Goal: Task Accomplishment & Management: Use online tool/utility

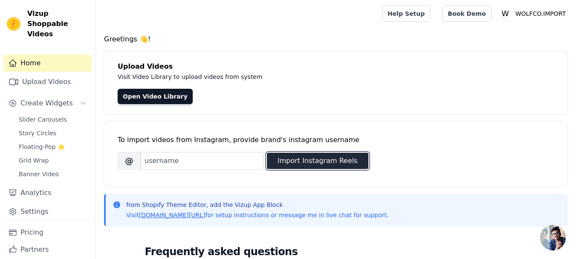
click at [297, 166] on button "Import Instagram Reels" at bounding box center [318, 161] width 102 height 16
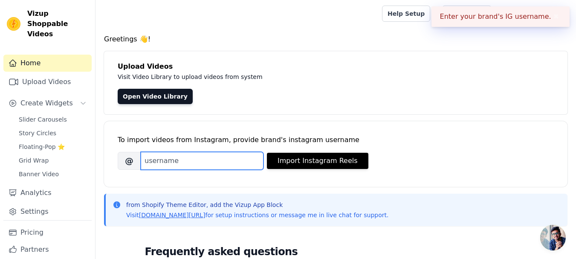
click at [238, 164] on input "Brand's Instagram Username" at bounding box center [202, 161] width 123 height 18
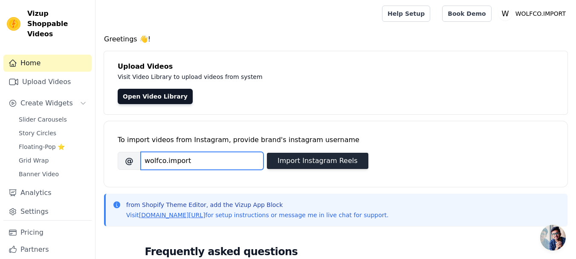
type input "wolfco.import"
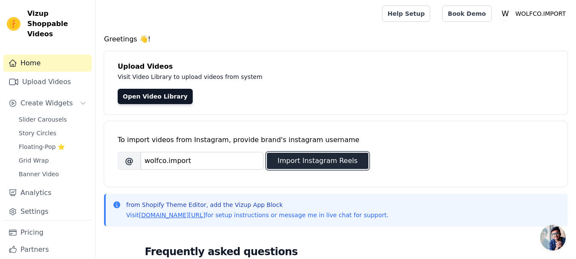
click at [306, 162] on button "Import Instagram Reels" at bounding box center [318, 161] width 102 height 16
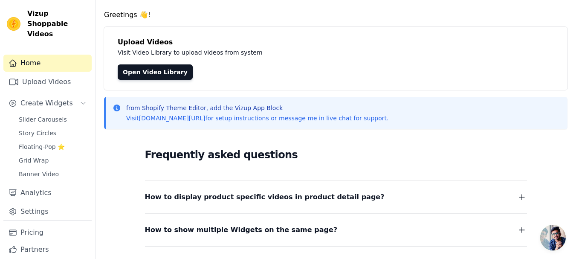
scroll to position [11, 0]
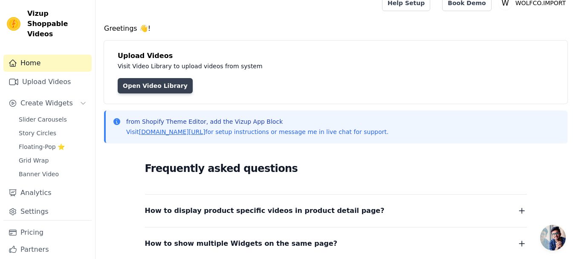
click at [156, 83] on link "Open Video Library" at bounding box center [155, 85] width 75 height 15
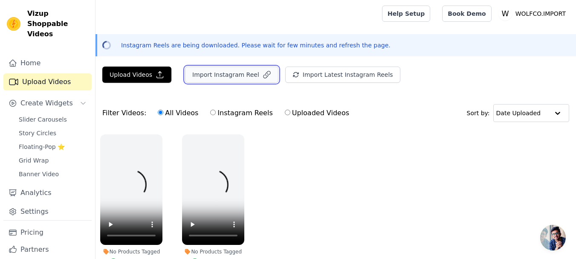
click at [247, 81] on button "Import Instagram Reel" at bounding box center [231, 75] width 93 height 16
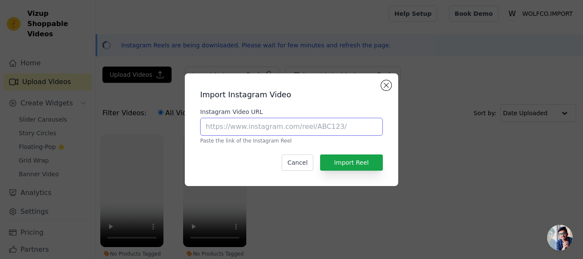
click at [299, 134] on input "Instagram Video URL" at bounding box center [291, 127] width 183 height 18
click at [319, 125] on input "Instagram Video URL" at bounding box center [291, 127] width 183 height 18
paste input "https://www.instagram.com/wolfco.import/"
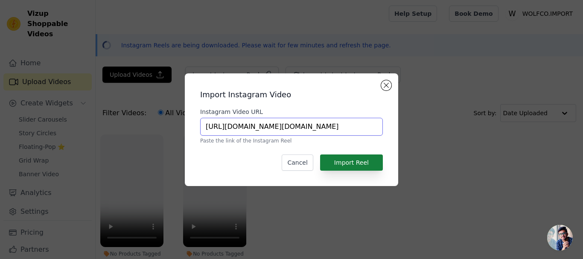
type input "https://www.instagram.com/wolfco.import/"
click at [340, 157] on button "Import Reel" at bounding box center [351, 162] width 63 height 16
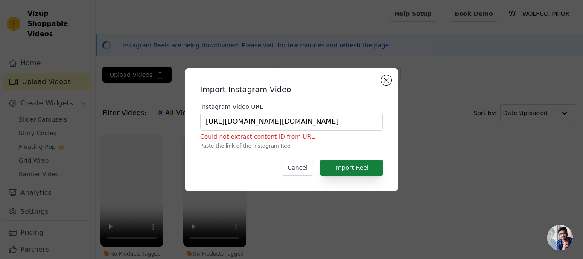
click at [340, 157] on div "Import Instagram Video Instagram Video URL https://www.instagram.com/wolfco.imp…" at bounding box center [291, 129] width 200 height 109
drag, startPoint x: 336, startPoint y: 115, endPoint x: 177, endPoint y: 129, distance: 158.9
click at [177, 129] on div "Import Instagram Video Instagram Video URL https://www.instagram.com/wolfco.imp…" at bounding box center [291, 130] width 555 height 150
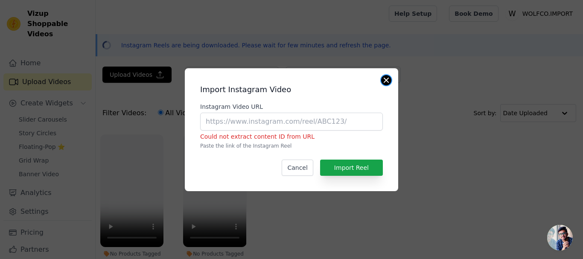
click at [387, 79] on button "Close modal" at bounding box center [386, 80] width 10 height 10
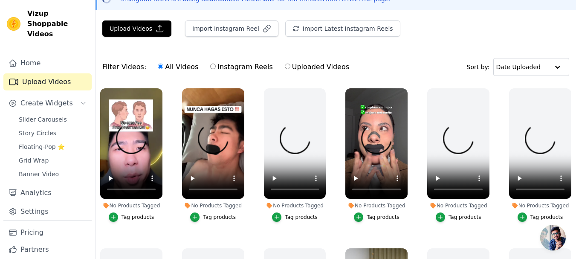
scroll to position [61, 0]
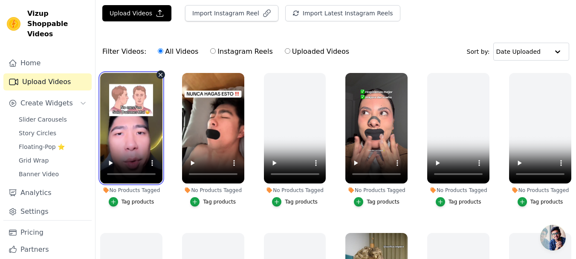
click at [147, 95] on video at bounding box center [131, 128] width 62 height 110
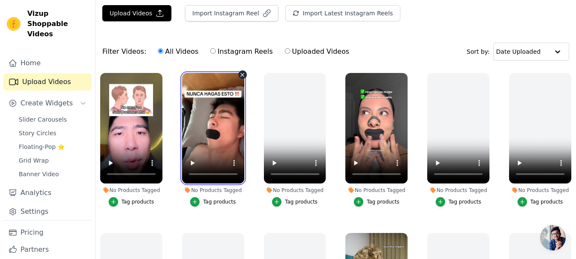
click at [224, 117] on video at bounding box center [213, 128] width 62 height 110
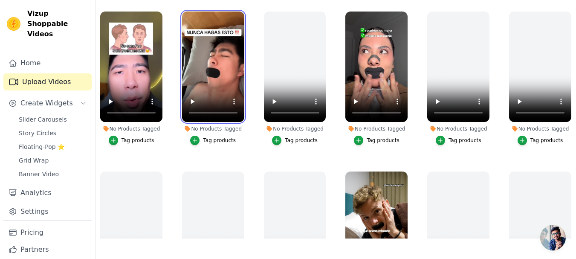
scroll to position [0, 0]
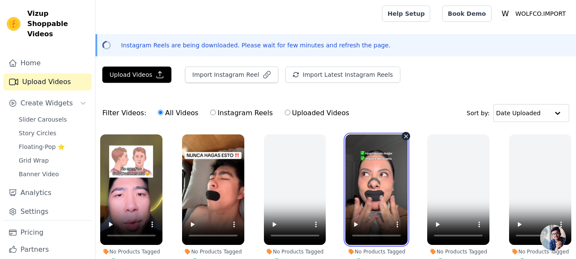
click at [377, 182] on video at bounding box center [376, 189] width 62 height 110
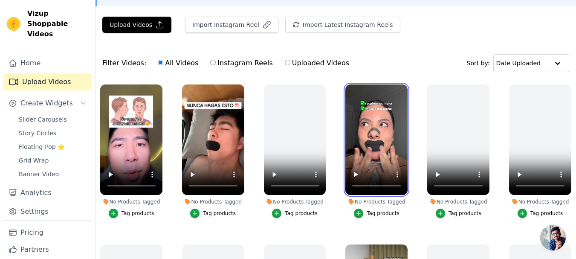
scroll to position [59, 0]
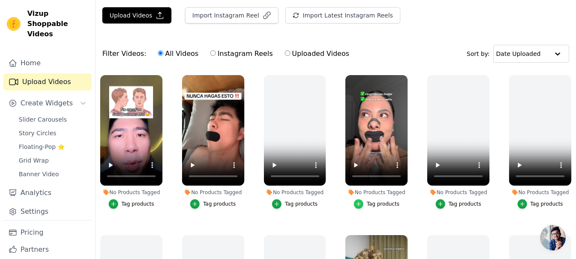
click at [358, 203] on icon "button" at bounding box center [359, 204] width 4 height 4
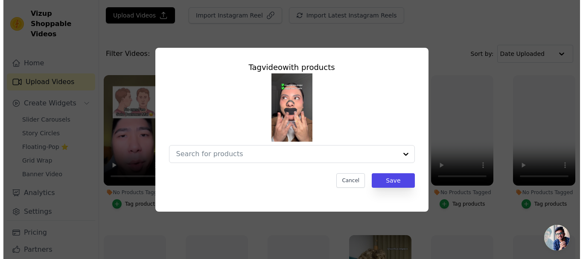
scroll to position [0, 0]
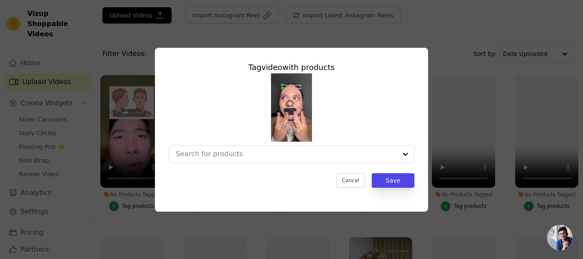
click at [328, 164] on div "Tag video with products Cancel Save" at bounding box center [291, 125] width 259 height 140
click at [374, 159] on div at bounding box center [286, 153] width 221 height 17
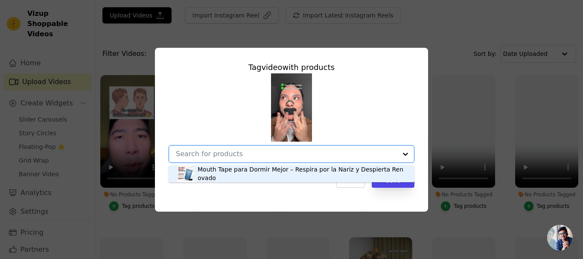
click at [338, 174] on div "Mouth Tape para Dormir Mejor – Respira por la Nariz y Despierta Renovado" at bounding box center [301, 173] width 208 height 17
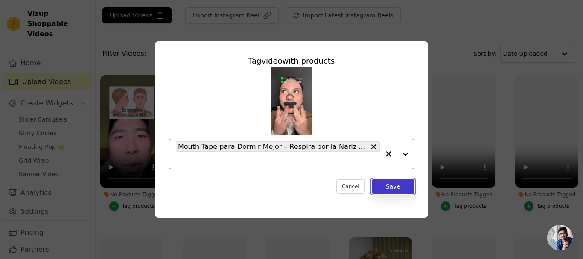
click at [400, 188] on button "Save" at bounding box center [392, 186] width 43 height 15
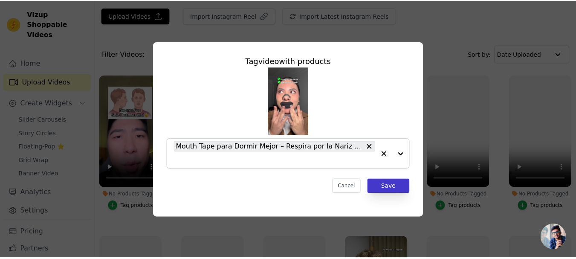
scroll to position [59, 0]
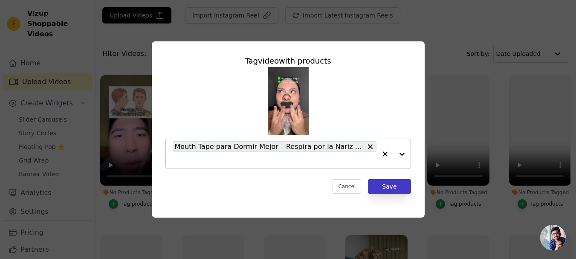
click at [377, 193] on div "No Products Tagged" at bounding box center [376, 192] width 62 height 7
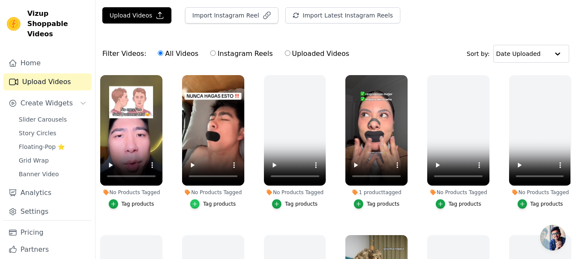
click at [194, 207] on div "button" at bounding box center [194, 203] width 9 height 9
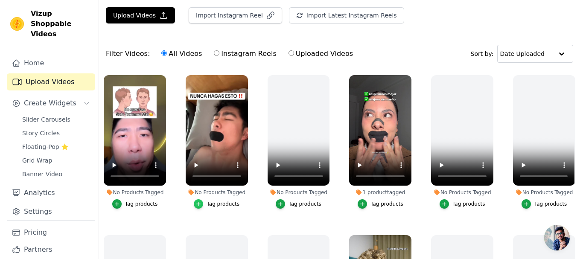
scroll to position [0, 0]
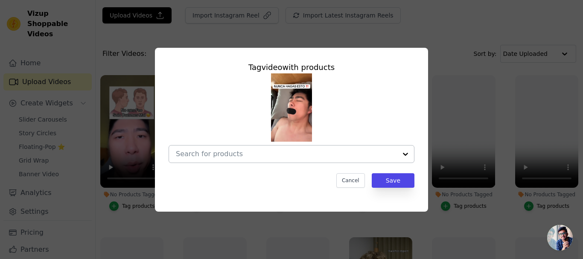
click at [292, 157] on input "No Products Tagged Tag video with products Cancel Save Tag products" at bounding box center [286, 154] width 221 height 8
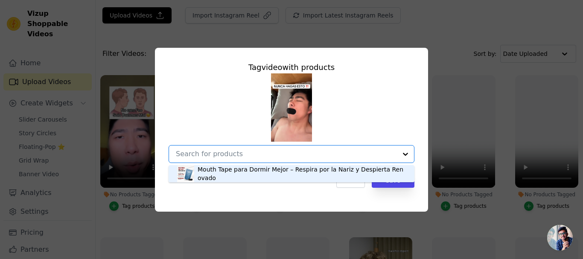
click at [268, 180] on div "Mouth Tape para Dormir Mejor – Respira por la Nariz y Despierta Renovado" at bounding box center [291, 173] width 229 height 17
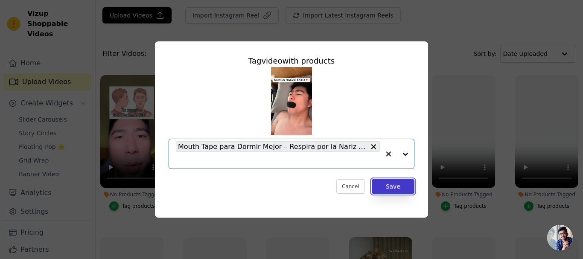
click at [397, 193] on button "Save" at bounding box center [392, 186] width 43 height 15
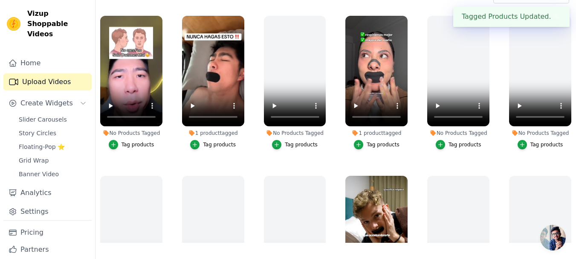
scroll to position [123, 0]
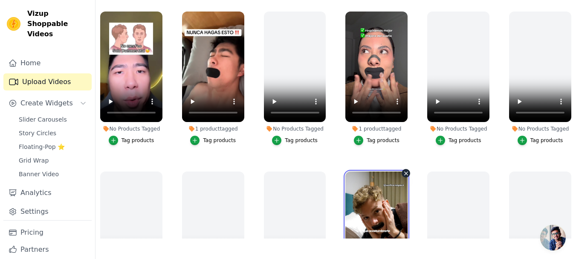
click at [384, 183] on video at bounding box center [376, 226] width 62 height 110
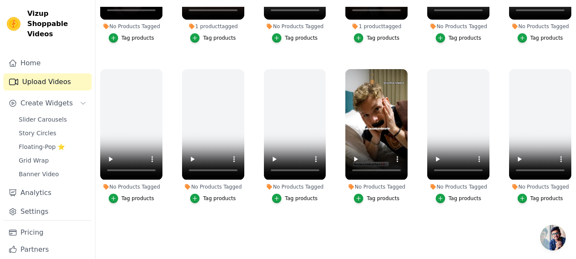
click at [373, 195] on div "Tag products" at bounding box center [383, 198] width 33 height 7
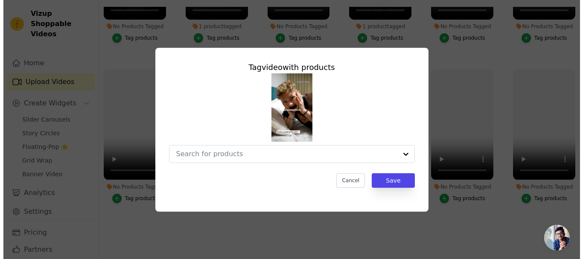
scroll to position [0, 0]
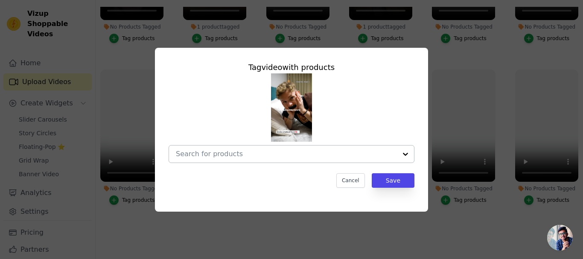
click at [354, 160] on div at bounding box center [286, 153] width 221 height 17
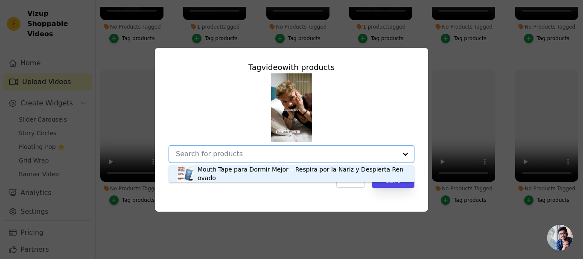
click at [353, 173] on div "Mouth Tape para Dormir Mejor – Respira por la Nariz y Despierta Renovado" at bounding box center [301, 173] width 208 height 17
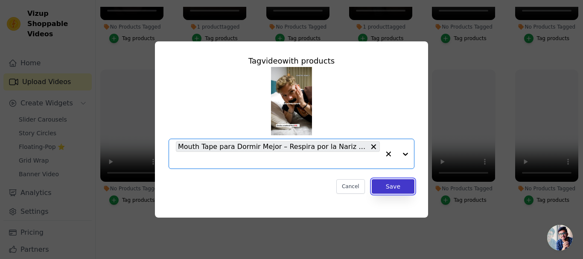
click at [382, 183] on button "Save" at bounding box center [392, 186] width 43 height 15
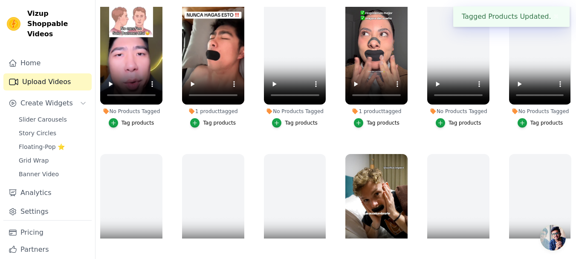
scroll to position [16, 0]
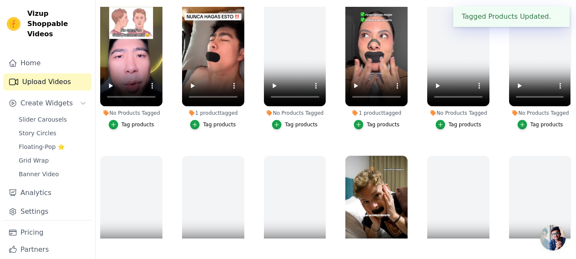
drag, startPoint x: 571, startPoint y: 29, endPoint x: 574, endPoint y: 21, distance: 8.4
click at [574, 21] on ul "No Products Tagged Tag products 1 product tagged Tag products No Products Tagge…" at bounding box center [336, 123] width 481 height 232
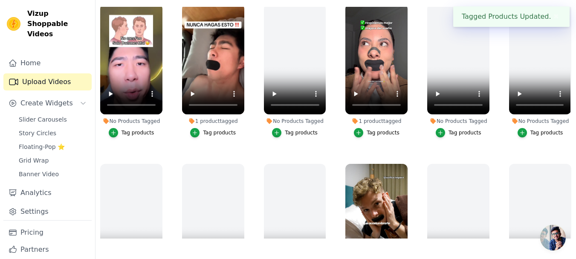
scroll to position [0, 0]
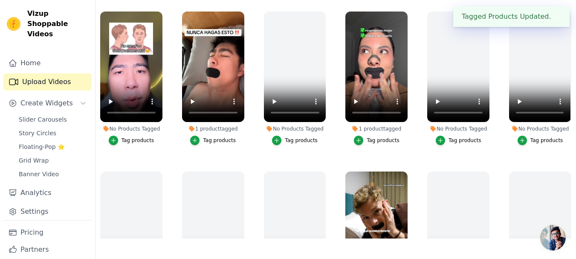
click at [52, 99] on button "Create Widgets" at bounding box center [47, 103] width 88 height 17
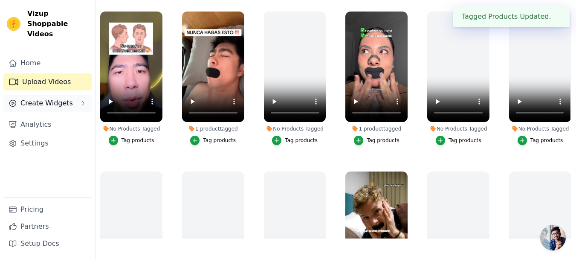
click at [52, 99] on button "Create Widgets" at bounding box center [47, 103] width 88 height 17
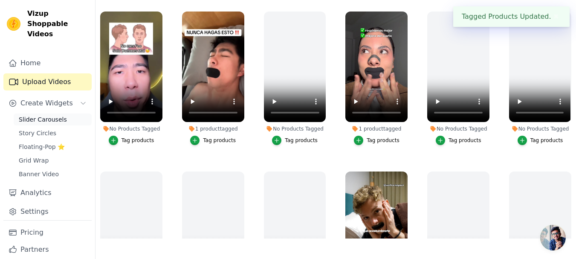
click at [59, 114] on link "Slider Carousels" at bounding box center [53, 119] width 78 height 12
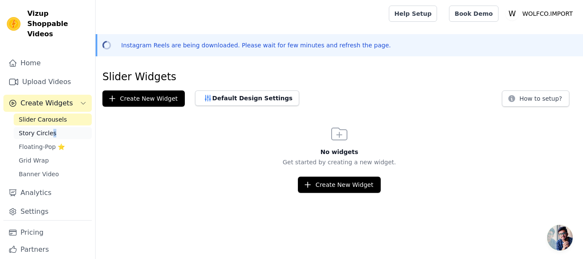
drag, startPoint x: 58, startPoint y: 116, endPoint x: 49, endPoint y: 122, distance: 10.6
click at [49, 122] on div "Slider Carousels Story Circles Floating-Pop ⭐ Grid Wrap Banner Video" at bounding box center [53, 146] width 78 height 67
click at [49, 129] on span "Story Circles" at bounding box center [38, 133] width 38 height 9
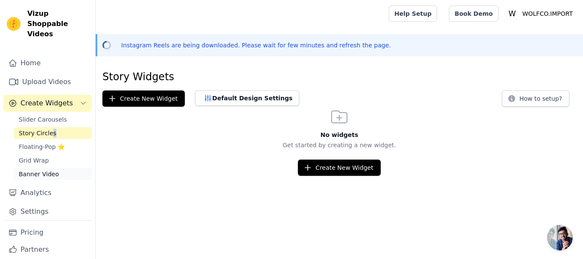
click at [52, 170] on span "Banner Video" at bounding box center [39, 174] width 40 height 9
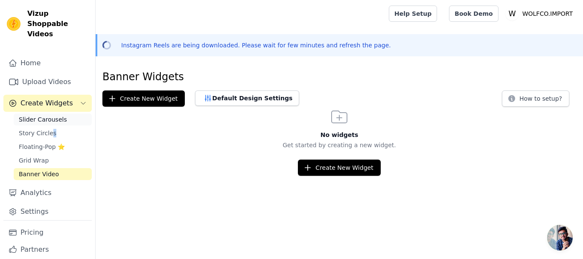
click at [55, 115] on span "Slider Carousels" at bounding box center [43, 119] width 48 height 9
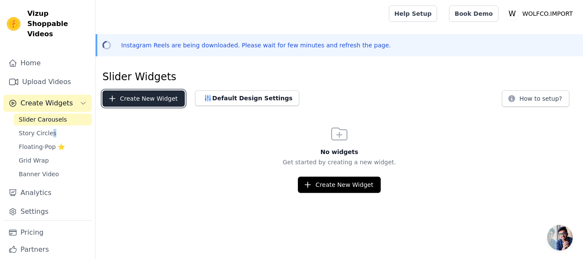
click at [160, 99] on button "Create New Widget" at bounding box center [143, 98] width 82 height 16
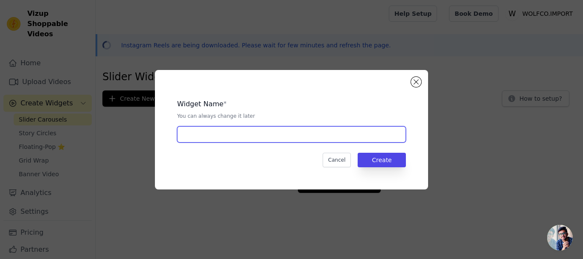
click at [299, 140] on input "text" at bounding box center [291, 134] width 229 height 16
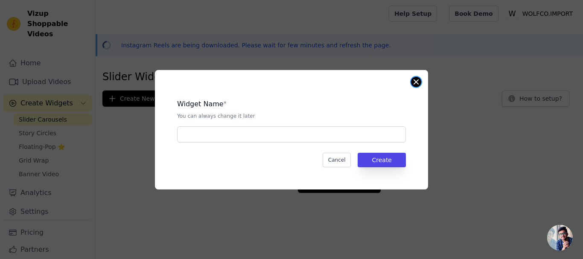
click at [416, 83] on button "Close modal" at bounding box center [416, 82] width 10 height 10
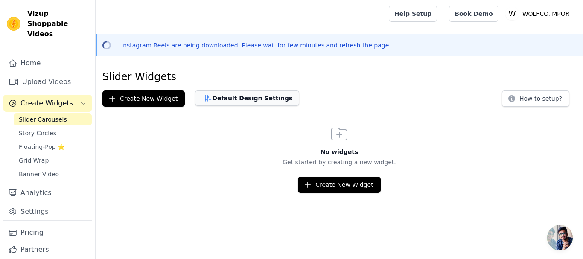
click at [209, 100] on button "Default Design Settings" at bounding box center [247, 97] width 104 height 15
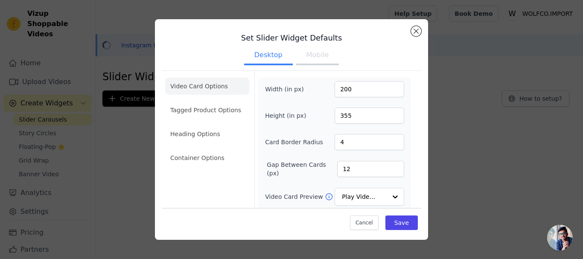
drag, startPoint x: 338, startPoint y: 53, endPoint x: 328, endPoint y: 55, distance: 9.6
click at [328, 55] on ul "Desktop Mobile" at bounding box center [291, 56] width 259 height 26
click at [328, 55] on button "Mobile" at bounding box center [317, 55] width 43 height 19
click at [413, 34] on button "Close modal" at bounding box center [416, 31] width 10 height 10
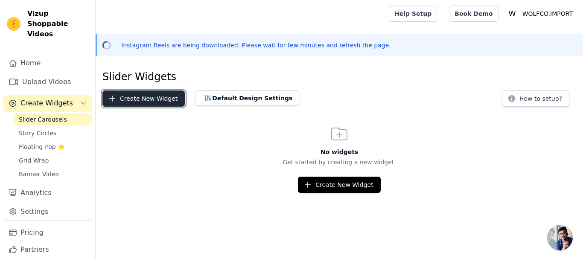
click at [156, 99] on button "Create New Widget" at bounding box center [143, 98] width 82 height 16
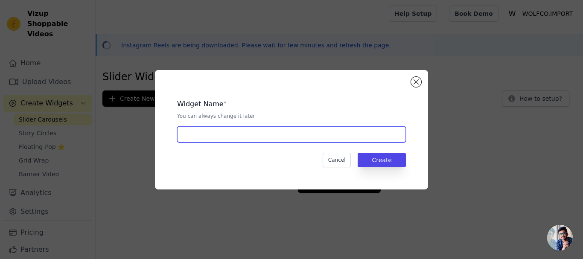
click at [246, 129] on input "text" at bounding box center [291, 134] width 229 height 16
type input "mouth"
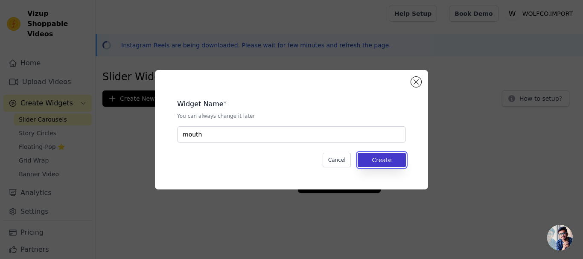
click at [390, 165] on button "Create" at bounding box center [381, 160] width 48 height 15
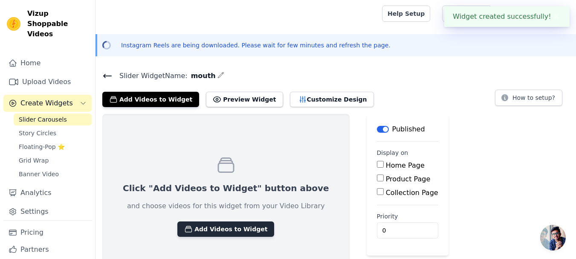
click at [219, 226] on button "Add Videos to Widget" at bounding box center [225, 228] width 97 height 15
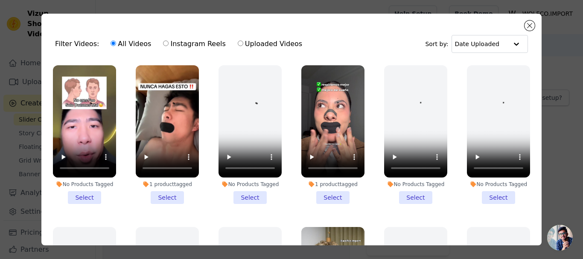
click at [329, 192] on li "1 product tagged Select" at bounding box center [332, 134] width 63 height 139
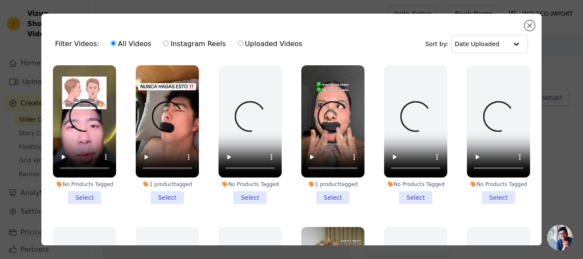
click at [0, 0] on input "1 product tagged Select" at bounding box center [0, 0] width 0 height 0
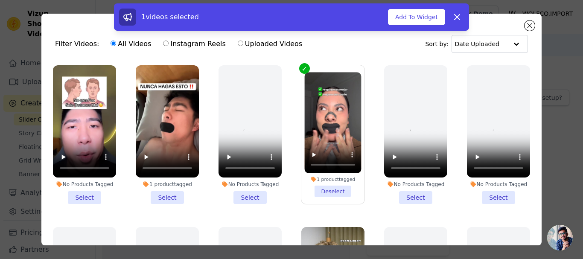
click at [99, 192] on li "No Products Tagged Select" at bounding box center [84, 134] width 63 height 139
click at [0, 0] on input "No Products Tagged Select" at bounding box center [0, 0] width 0 height 0
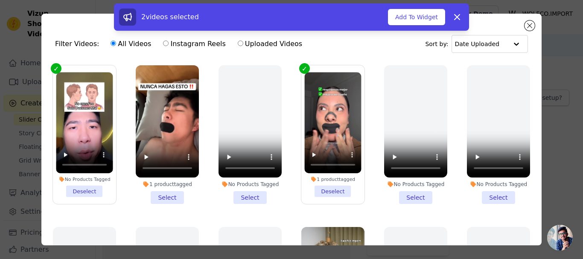
scroll to position [74, 0]
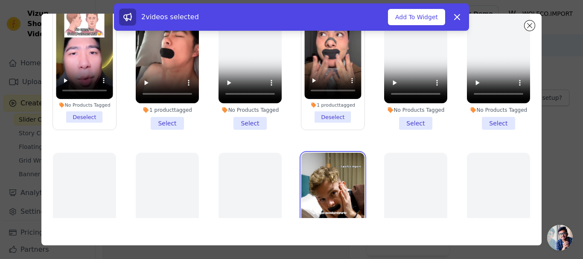
click at [335, 209] on video at bounding box center [332, 209] width 63 height 112
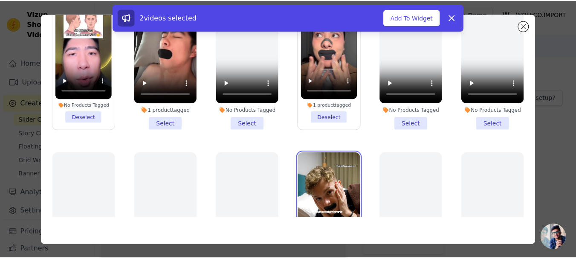
scroll to position [103, 0]
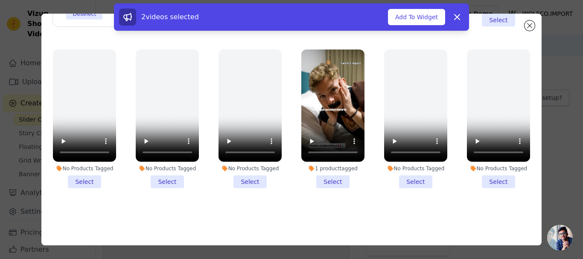
click at [342, 178] on li "1 product tagged Select" at bounding box center [332, 118] width 63 height 139
click at [0, 0] on input "1 product tagged Select" at bounding box center [0, 0] width 0 height 0
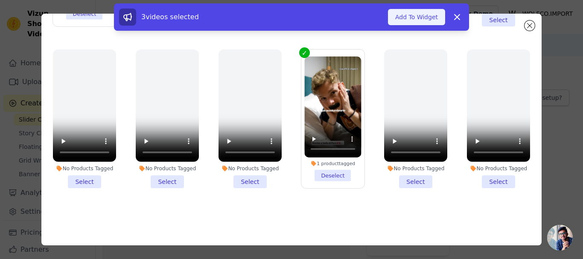
click at [433, 17] on button "Add To Widget" at bounding box center [416, 17] width 57 height 16
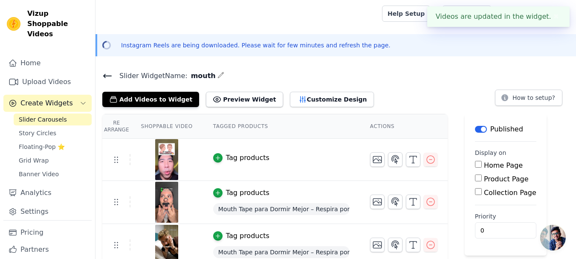
scroll to position [8, 0]
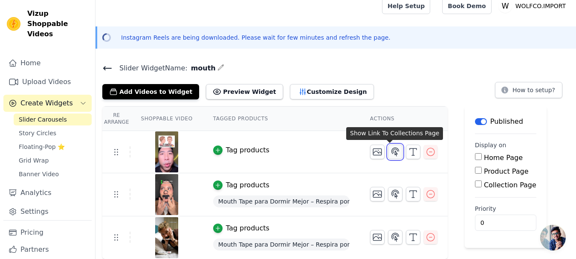
click at [392, 151] on icon "button" at bounding box center [395, 152] width 7 height 8
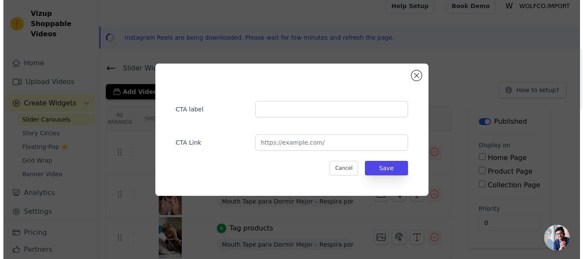
scroll to position [0, 0]
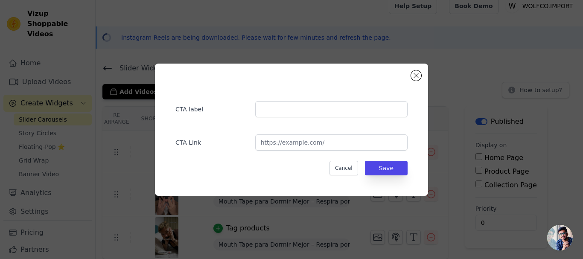
click at [422, 75] on div "CTA label CTA Link Cancel Save" at bounding box center [291, 130] width 273 height 132
click at [418, 79] on button "Close modal" at bounding box center [416, 75] width 10 height 10
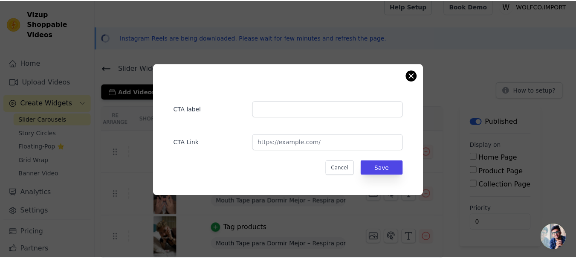
scroll to position [8, 0]
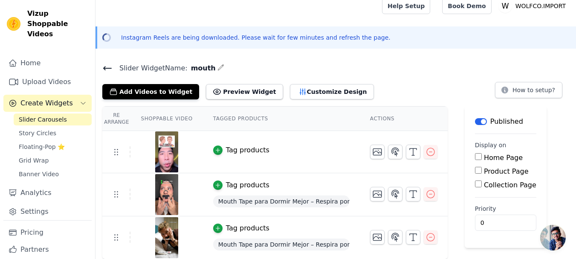
click at [244, 99] on div "Slider Widget Name: mouth Add Videos to Widget Preview Widget Customize Design …" at bounding box center [336, 160] width 481 height 197
click at [244, 92] on button "Preview Widget" at bounding box center [244, 91] width 77 height 15
click at [328, 87] on button "Customize Design" at bounding box center [332, 91] width 84 height 15
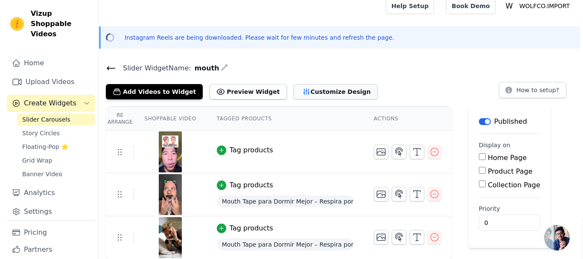
scroll to position [0, 0]
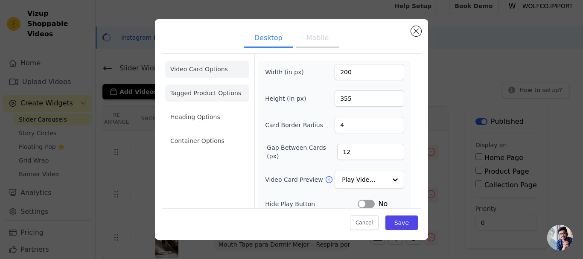
click at [214, 132] on li "Tagged Product Options" at bounding box center [207, 140] width 84 height 17
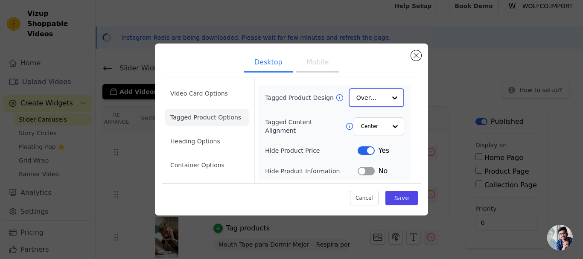
click at [382, 96] on input "Tagged Product Design" at bounding box center [371, 97] width 30 height 17
click at [388, 124] on div at bounding box center [394, 125] width 17 height 17
click at [390, 127] on div at bounding box center [394, 125] width 17 height 17
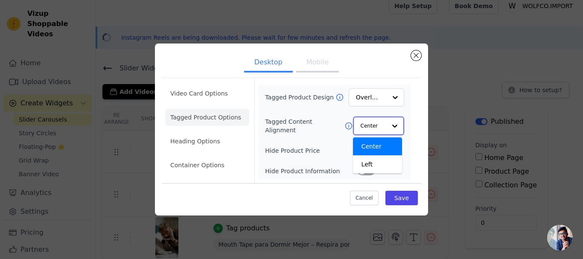
click at [390, 127] on div at bounding box center [394, 125] width 17 height 17
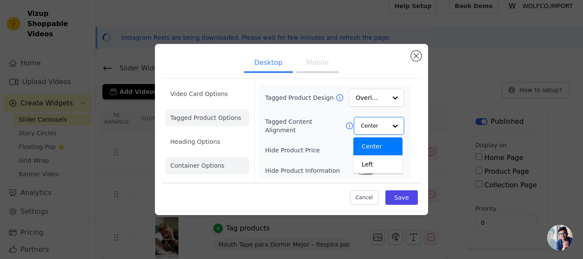
click at [232, 168] on li "Container Options" at bounding box center [207, 165] width 84 height 17
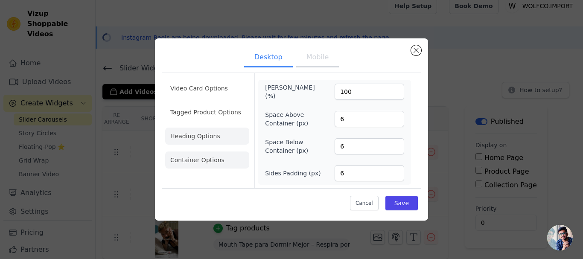
click at [236, 142] on li "Heading Options" at bounding box center [207, 136] width 84 height 17
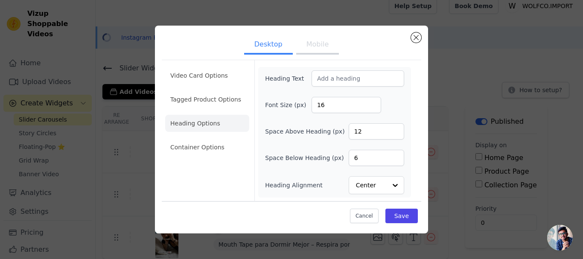
click at [305, 41] on button "Mobile" at bounding box center [317, 45] width 43 height 19
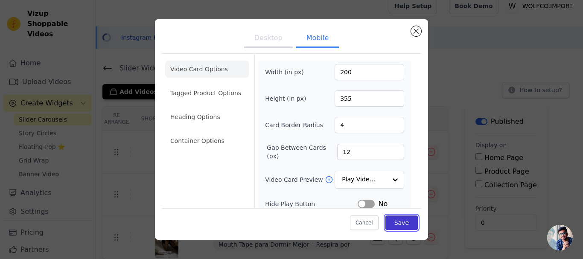
click at [402, 221] on button "Save" at bounding box center [401, 222] width 32 height 15
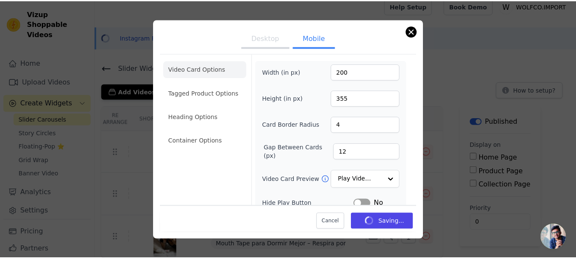
scroll to position [8, 0]
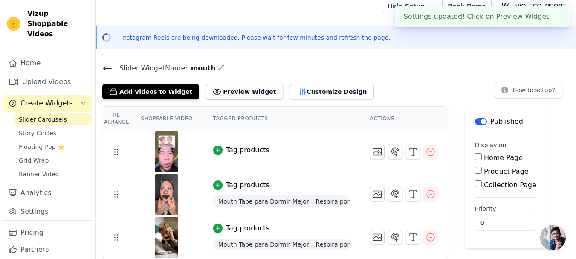
click at [416, 30] on div "Instagram Reels are being downloaded. Please wait for few minutes and refresh t…" at bounding box center [336, 37] width 481 height 22
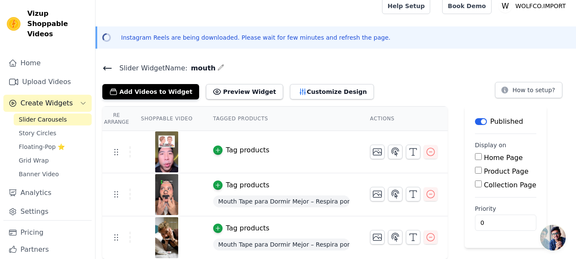
click at [281, 149] on div "Tag products" at bounding box center [281, 150] width 136 height 10
click at [408, 153] on icon "button" at bounding box center [413, 152] width 10 height 10
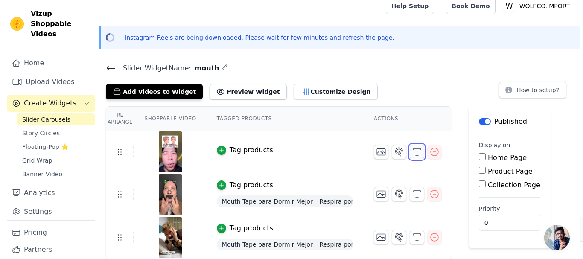
scroll to position [0, 0]
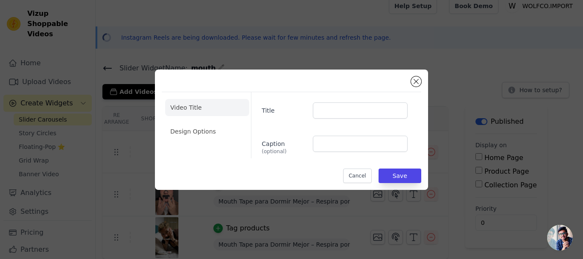
click at [414, 87] on div "Video Title Design Options Title Caption (optional) Cancel Save" at bounding box center [291, 129] width 259 height 107
click at [412, 85] on div "Video Title Design Options Title Caption (optional) Cancel Save" at bounding box center [291, 129] width 259 height 107
click at [414, 81] on button "Close modal" at bounding box center [416, 81] width 10 height 10
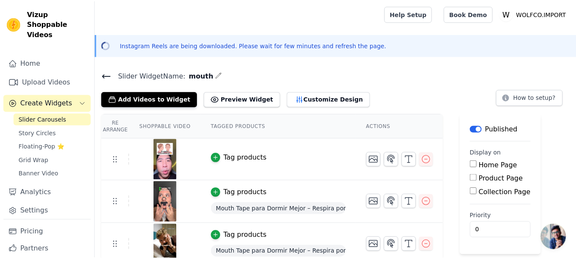
scroll to position [8, 0]
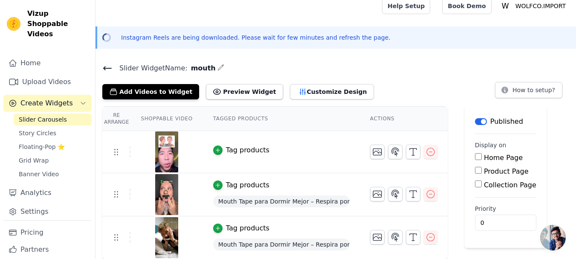
click at [119, 157] on tr "Tag products" at bounding box center [274, 152] width 345 height 42
click at [120, 156] on icon at bounding box center [116, 152] width 10 height 10
click at [122, 148] on td at bounding box center [116, 151] width 28 height 11
click at [125, 157] on td at bounding box center [116, 151] width 28 height 11
click at [430, 154] on icon "button" at bounding box center [431, 152] width 10 height 10
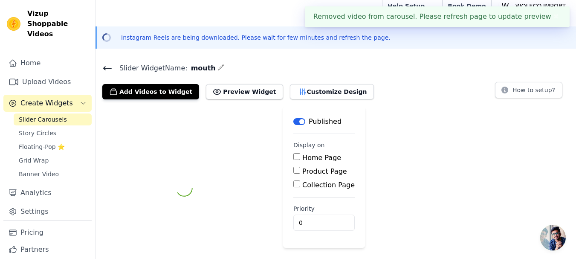
click at [427, 154] on div "Label Published Display on Home Page Product Page Collection Page Priority 0" at bounding box center [336, 188] width 481 height 164
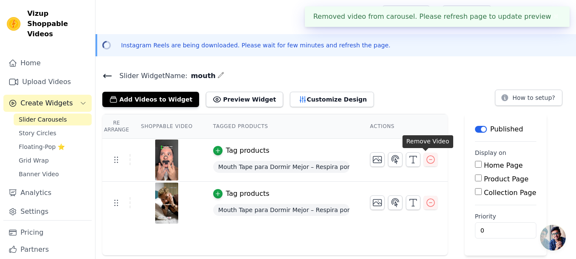
scroll to position [0, 0]
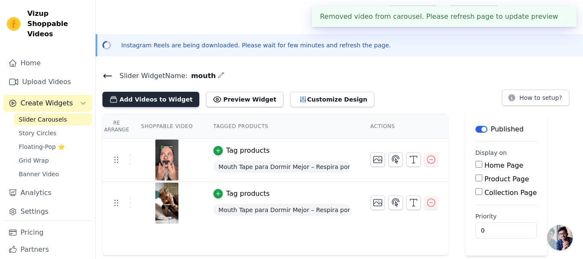
click at [174, 100] on button "Add Videos to Widget" at bounding box center [150, 99] width 97 height 15
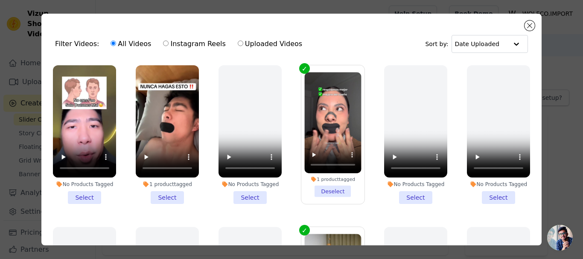
click at [175, 196] on li "1 product tagged Select" at bounding box center [167, 134] width 63 height 139
click at [0, 0] on input "1 product tagged Select" at bounding box center [0, 0] width 0 height 0
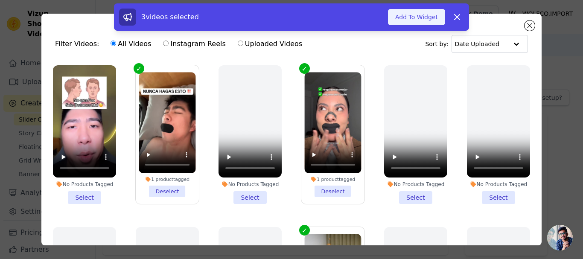
click at [429, 19] on button "Add To Widget" at bounding box center [416, 17] width 57 height 16
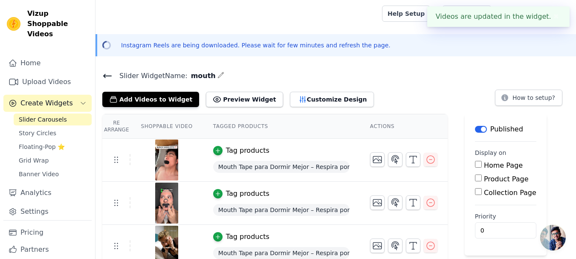
scroll to position [9, 0]
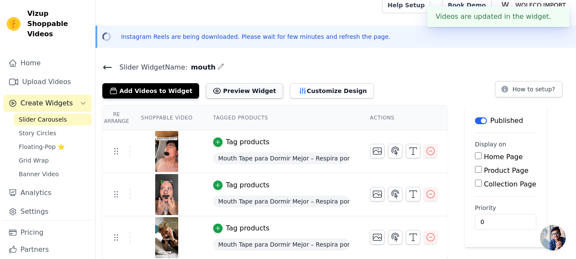
click at [247, 87] on button "Preview Widget" at bounding box center [244, 90] width 77 height 15
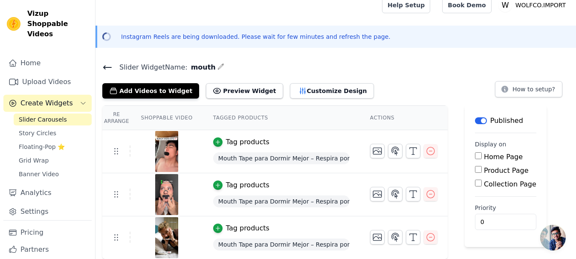
click at [344, 46] on div "Instagram Reels are being downloaded. Please wait for few minutes and refresh t…" at bounding box center [336, 37] width 481 height 22
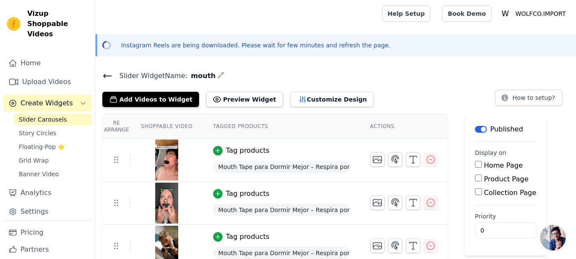
click at [475, 131] on button "Label" at bounding box center [481, 129] width 12 height 7
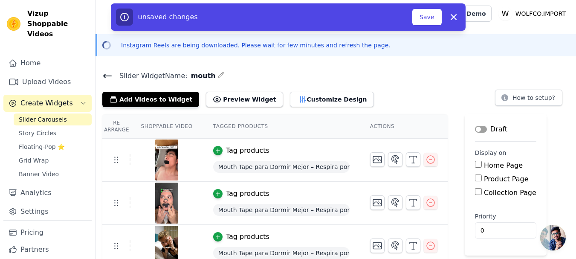
click at [475, 131] on button "Label" at bounding box center [481, 129] width 12 height 7
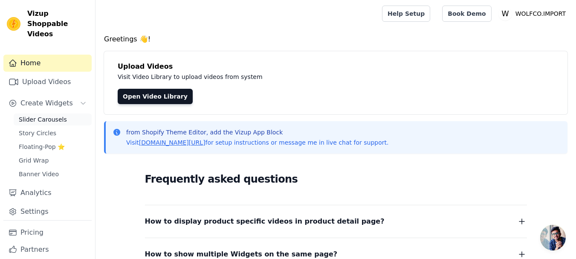
click at [48, 115] on span "Slider Carousels" at bounding box center [43, 119] width 48 height 9
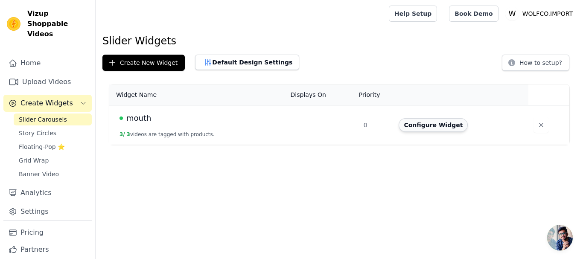
click at [433, 124] on button "Configure Widget" at bounding box center [432, 125] width 69 height 14
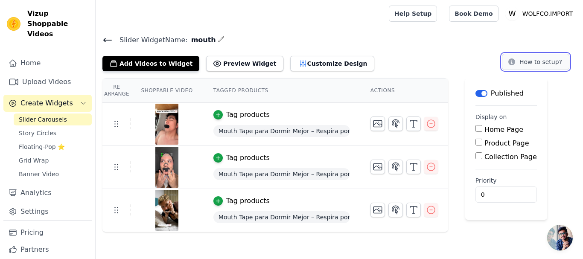
click at [519, 63] on button "How to setup?" at bounding box center [535, 62] width 67 height 16
click at [186, 93] on th "Shoppable Video" at bounding box center [167, 90] width 72 height 24
click at [259, 90] on th "Tagged Products" at bounding box center [281, 90] width 157 height 24
click at [248, 91] on th "Tagged Products" at bounding box center [281, 90] width 157 height 24
click at [299, 100] on th "Tagged Products" at bounding box center [281, 90] width 157 height 24
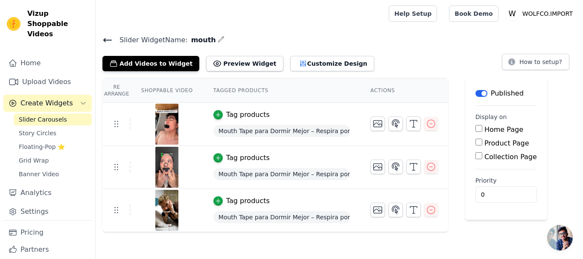
click at [339, 99] on th "Tagged Products" at bounding box center [281, 90] width 157 height 24
click at [475, 143] on input "Product Page" at bounding box center [478, 142] width 7 height 7
checkbox input "true"
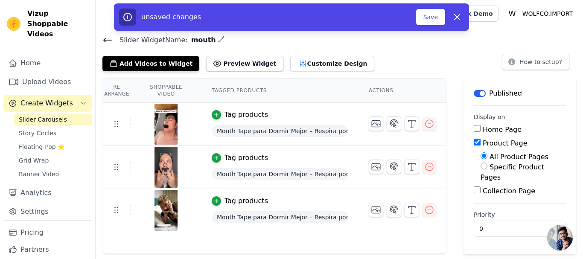
click at [482, 165] on input "Specific Product Pages" at bounding box center [483, 165] width 7 height 7
radio input "true"
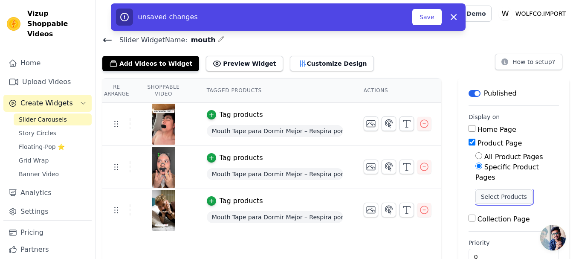
click at [496, 189] on button "Select Products" at bounding box center [504, 196] width 57 height 15
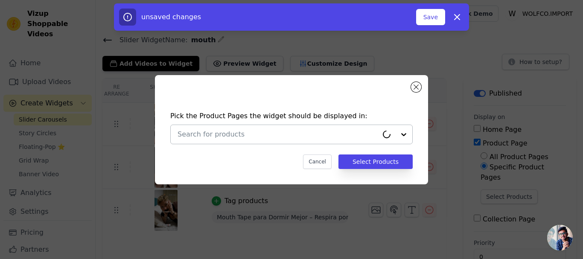
click at [299, 125] on div at bounding box center [277, 134] width 200 height 19
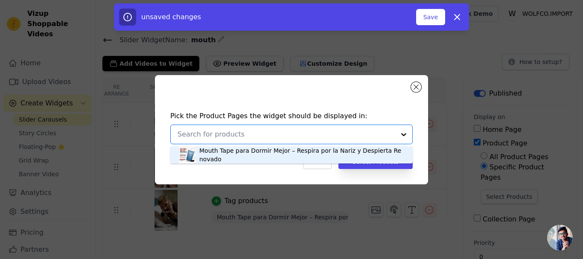
click at [308, 132] on input "text" at bounding box center [286, 134] width 218 height 10
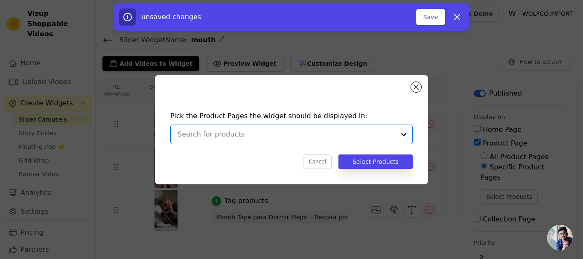
click at [308, 132] on input "text" at bounding box center [286, 134] width 218 height 10
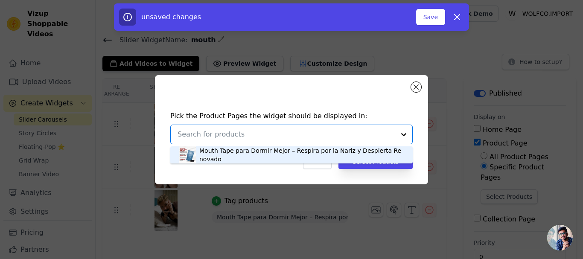
click at [308, 147] on div "Mouth Tape para Dormir Mejor – Respira por la Nariz y Despierta Renovado" at bounding box center [301, 154] width 205 height 17
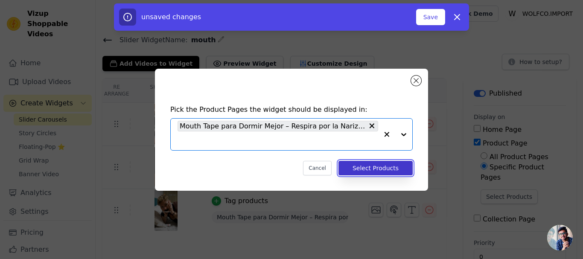
click at [363, 167] on button "Select Products" at bounding box center [375, 168] width 74 height 15
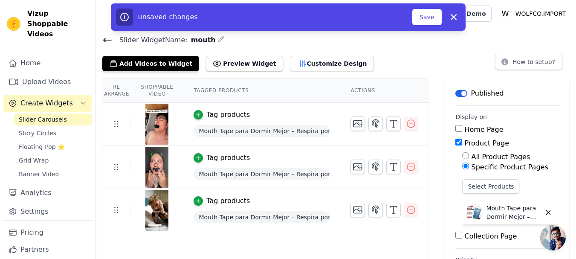
click at [435, 25] on div "unsaved changes Save Dismiss" at bounding box center [288, 17] width 345 height 17
click at [433, 18] on button "Save" at bounding box center [426, 17] width 29 height 16
click at [434, 16] on button "Save" at bounding box center [426, 17] width 29 height 16
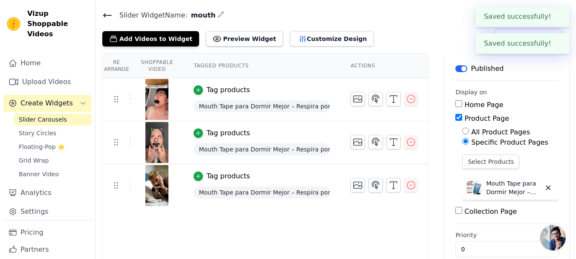
scroll to position [40, 0]
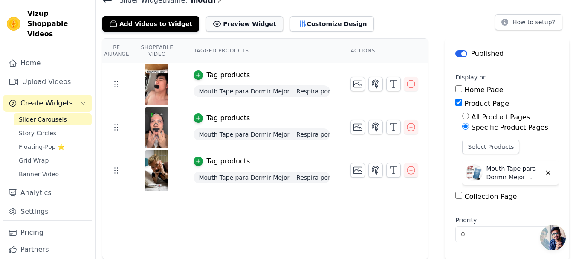
click at [241, 20] on button "Preview Widget" at bounding box center [244, 23] width 77 height 15
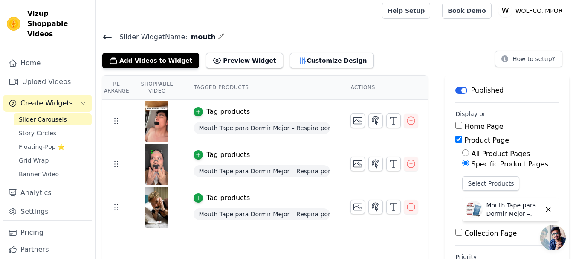
scroll to position [0, 0]
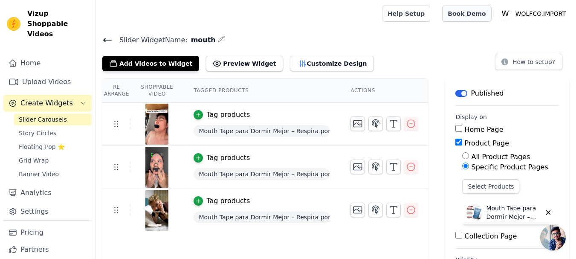
click at [490, 12] on link "Book Demo" at bounding box center [466, 14] width 49 height 16
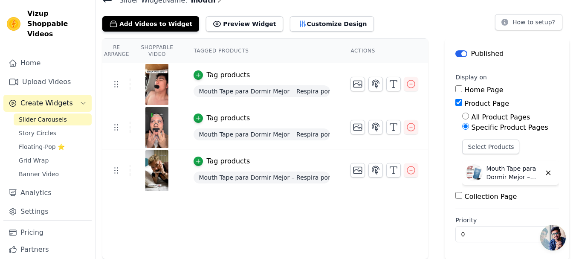
drag, startPoint x: 555, startPoint y: 239, endPoint x: 568, endPoint y: 176, distance: 64.5
click at [568, 176] on body "Vizup Shoppable Videos Home Upload Videos Create Widgets Slider Carousels Story…" at bounding box center [288, 109] width 576 height 299
click at [486, 232] on input "0" at bounding box center [508, 234] width 104 height 16
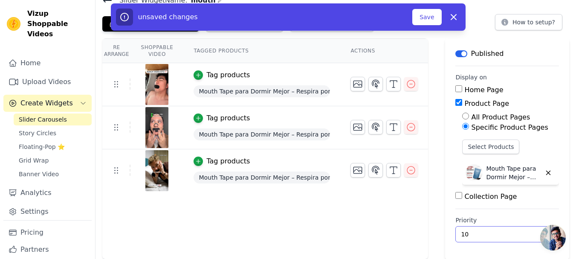
type input "1"
click at [427, 20] on button "Save" at bounding box center [426, 17] width 29 height 16
click at [449, 18] on icon "button" at bounding box center [454, 17] width 10 height 10
type input "0"
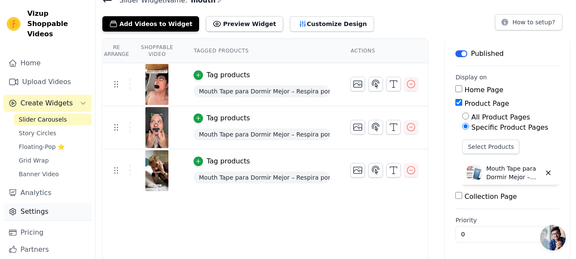
click at [77, 203] on link "Settings" at bounding box center [47, 211] width 88 height 17
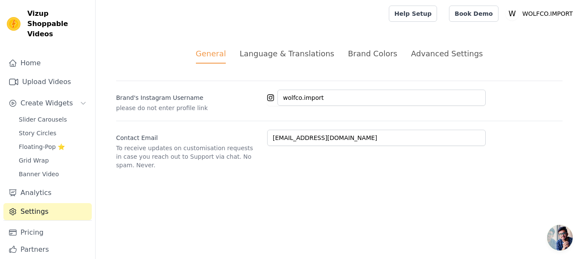
click at [294, 54] on div "Language & Translations" at bounding box center [286, 54] width 95 height 12
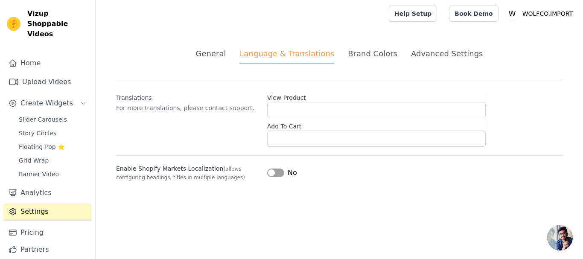
click at [352, 51] on div "Brand Colors" at bounding box center [372, 54] width 49 height 12
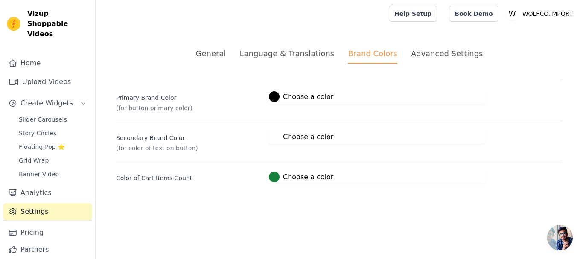
click at [297, 49] on div "Language & Translations" at bounding box center [286, 54] width 95 height 12
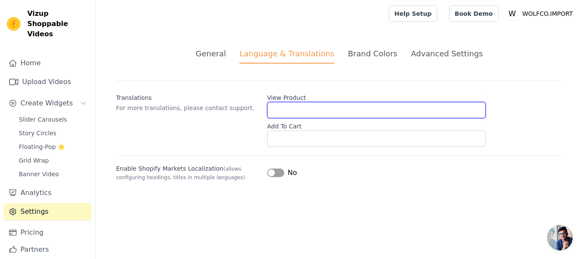
click at [342, 103] on input "View Product" at bounding box center [376, 110] width 218 height 16
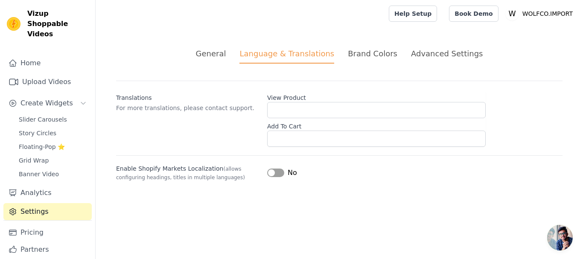
click at [384, 65] on div "General Language & Translations Brand Colors Advanced Settings unsaved changes …" at bounding box center [339, 114] width 487 height 174
click at [390, 58] on div "Brand Colors" at bounding box center [372, 54] width 49 height 12
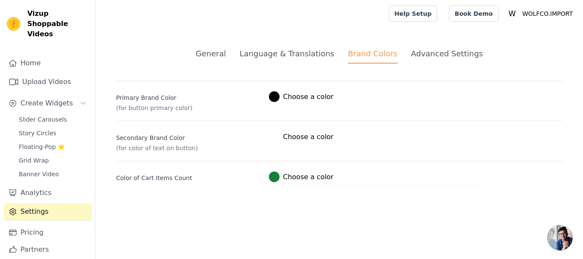
click at [420, 58] on div "Advanced Settings" at bounding box center [447, 54] width 72 height 12
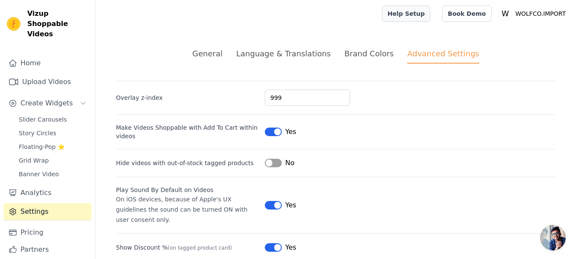
click at [430, 9] on link "Help Setup" at bounding box center [406, 14] width 48 height 16
